Goal: Ask a question

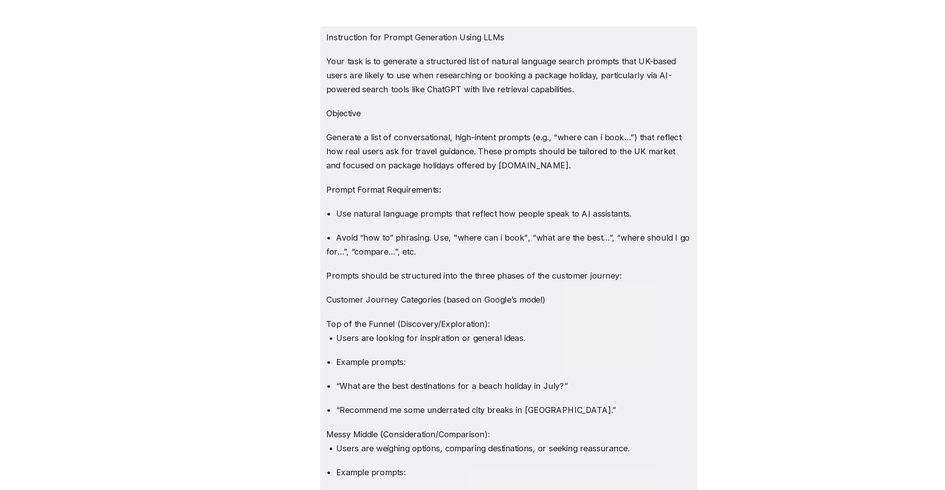
scroll to position [2039, 0]
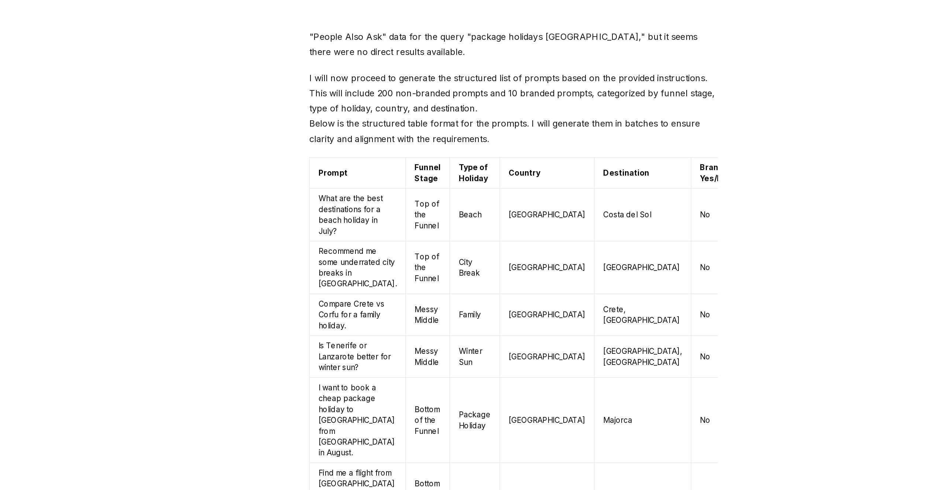
scroll to position [1643, 0]
